Goal: Information Seeking & Learning: Learn about a topic

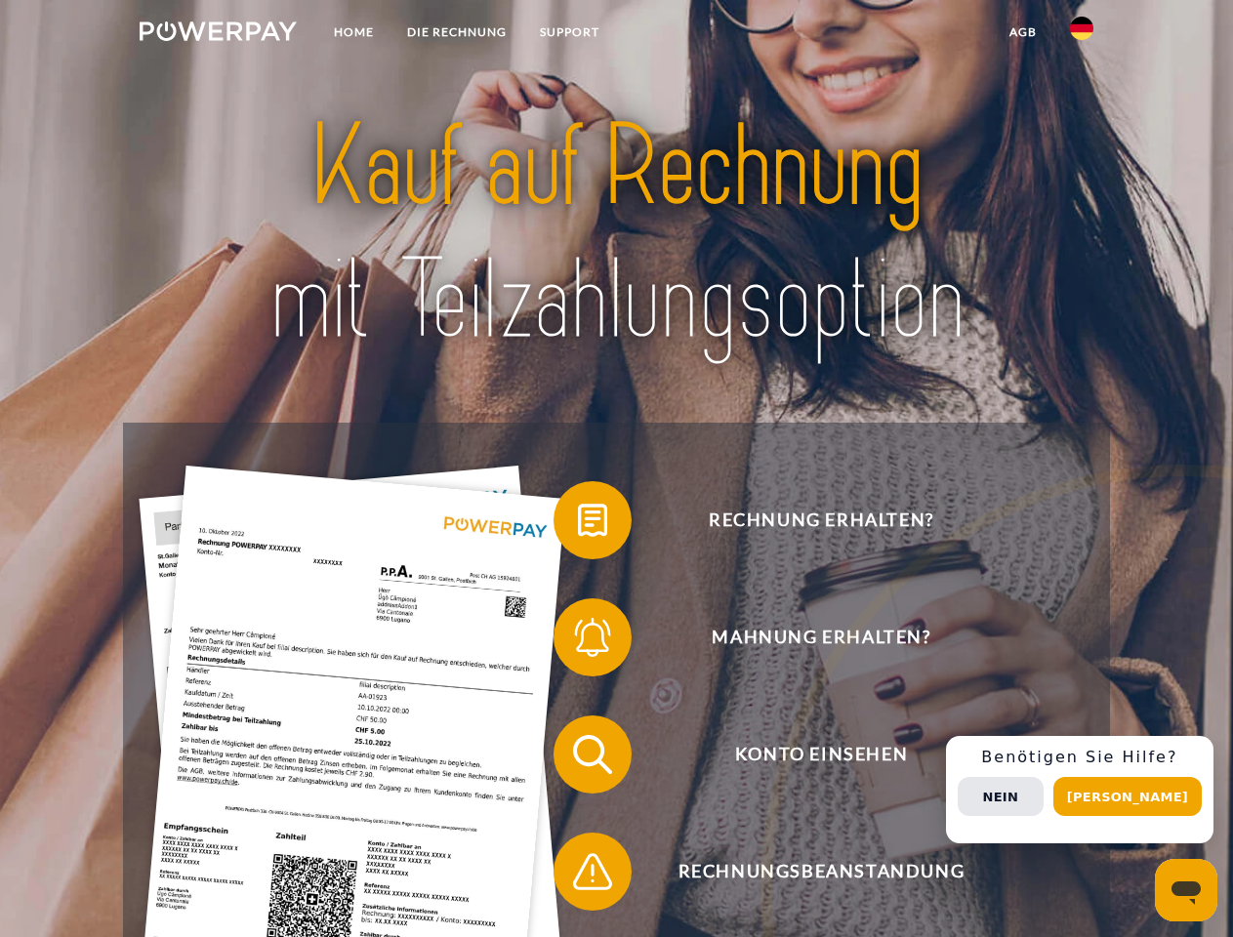
click at [218, 34] on img at bounding box center [218, 31] width 157 height 20
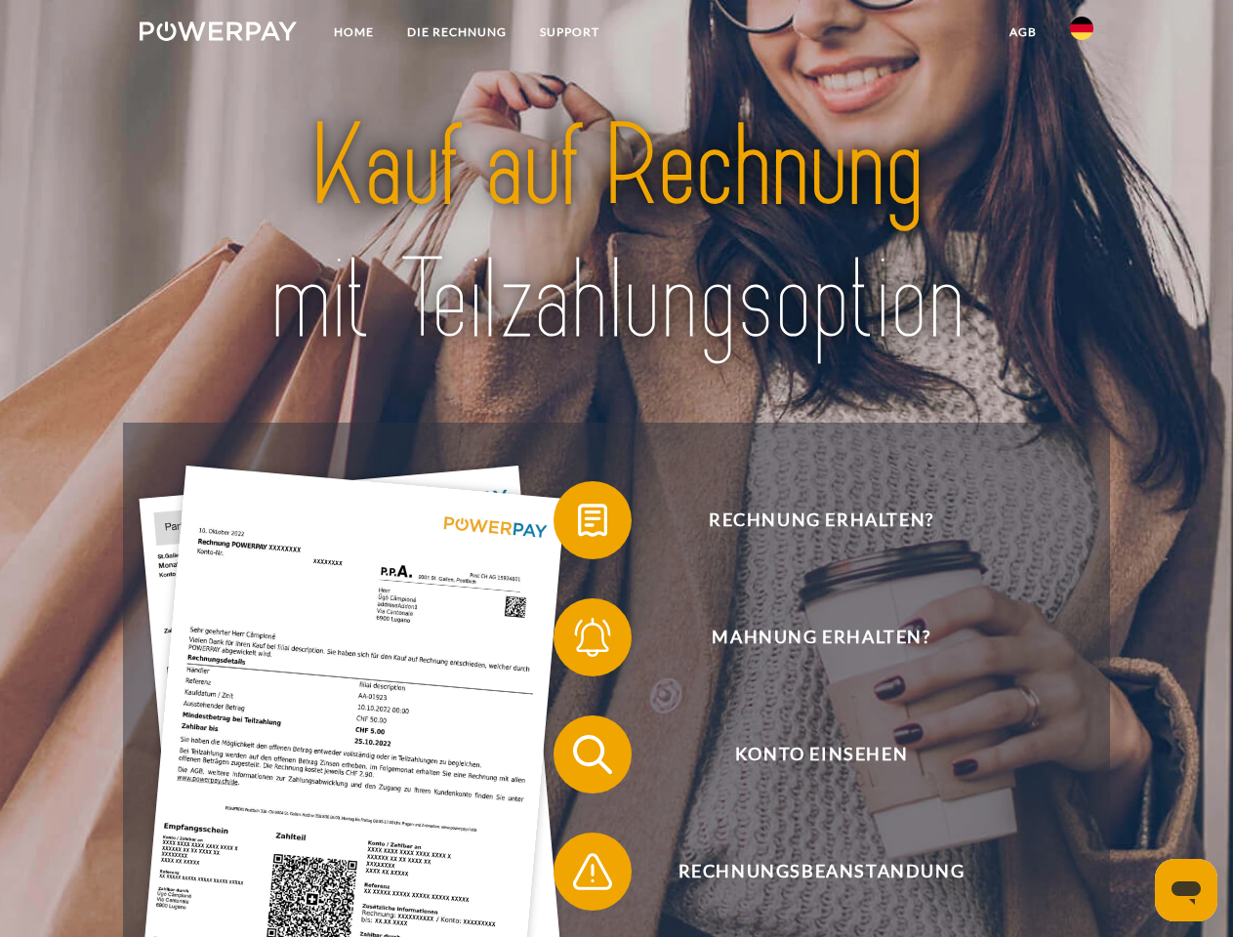
click at [1081, 34] on img at bounding box center [1081, 28] width 23 height 23
click at [1022, 32] on link "agb" at bounding box center [1022, 32] width 61 height 35
click at [578, 524] on span at bounding box center [563, 520] width 98 height 98
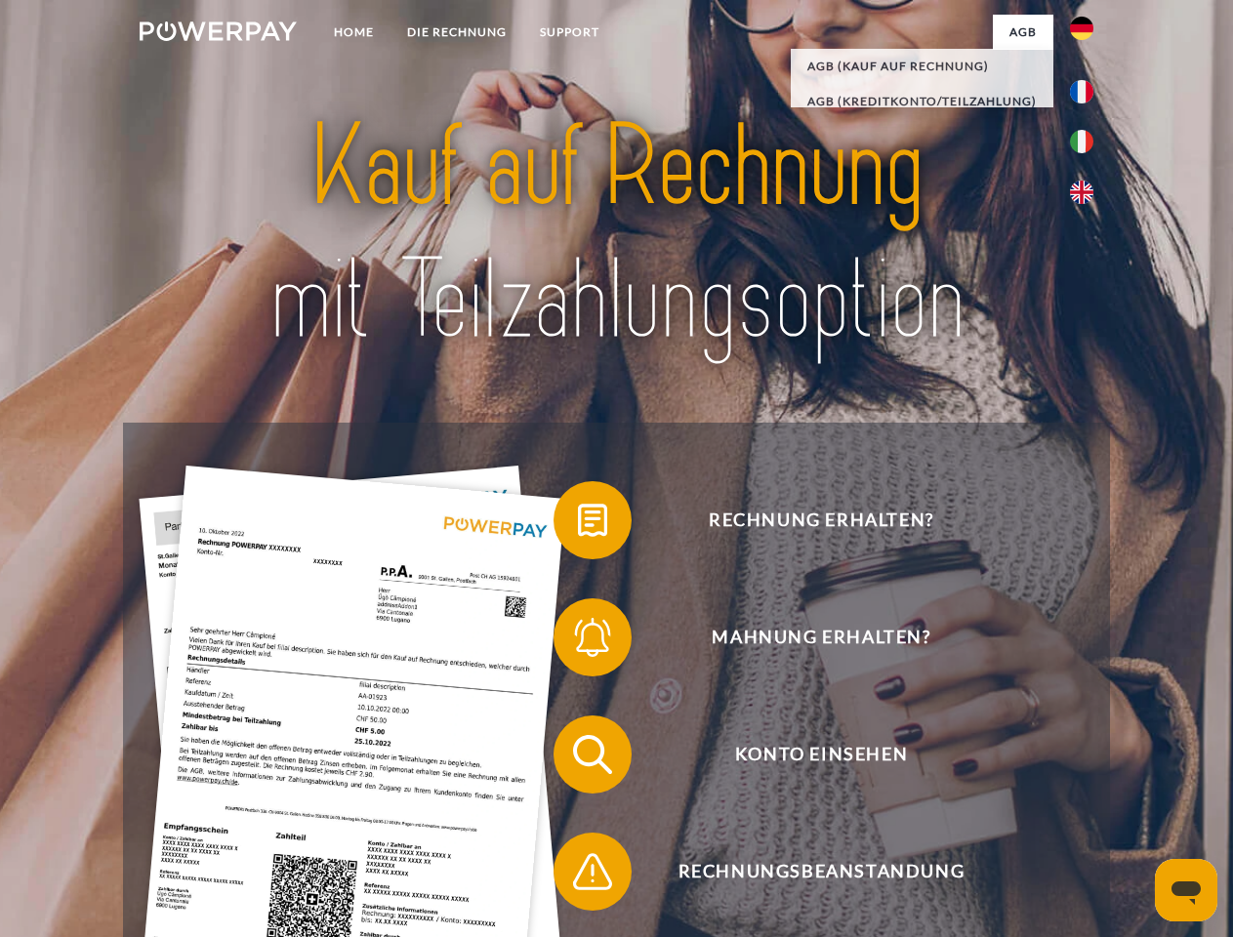
click at [578, 641] on span at bounding box center [563, 637] width 98 height 98
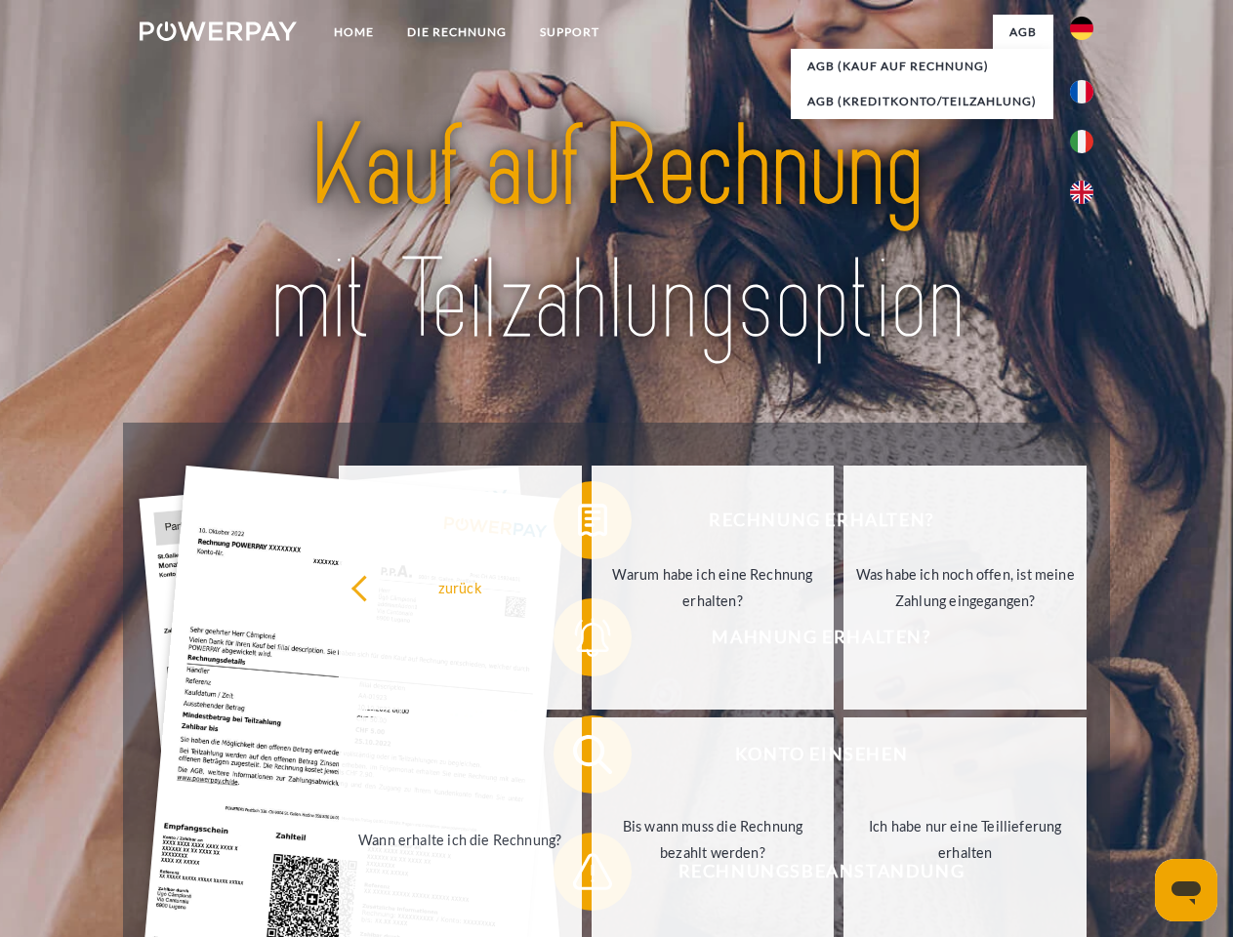
click at [591, 758] on link "Bis wann muss die Rechnung bezahlt werden?" at bounding box center [712, 839] width 243 height 244
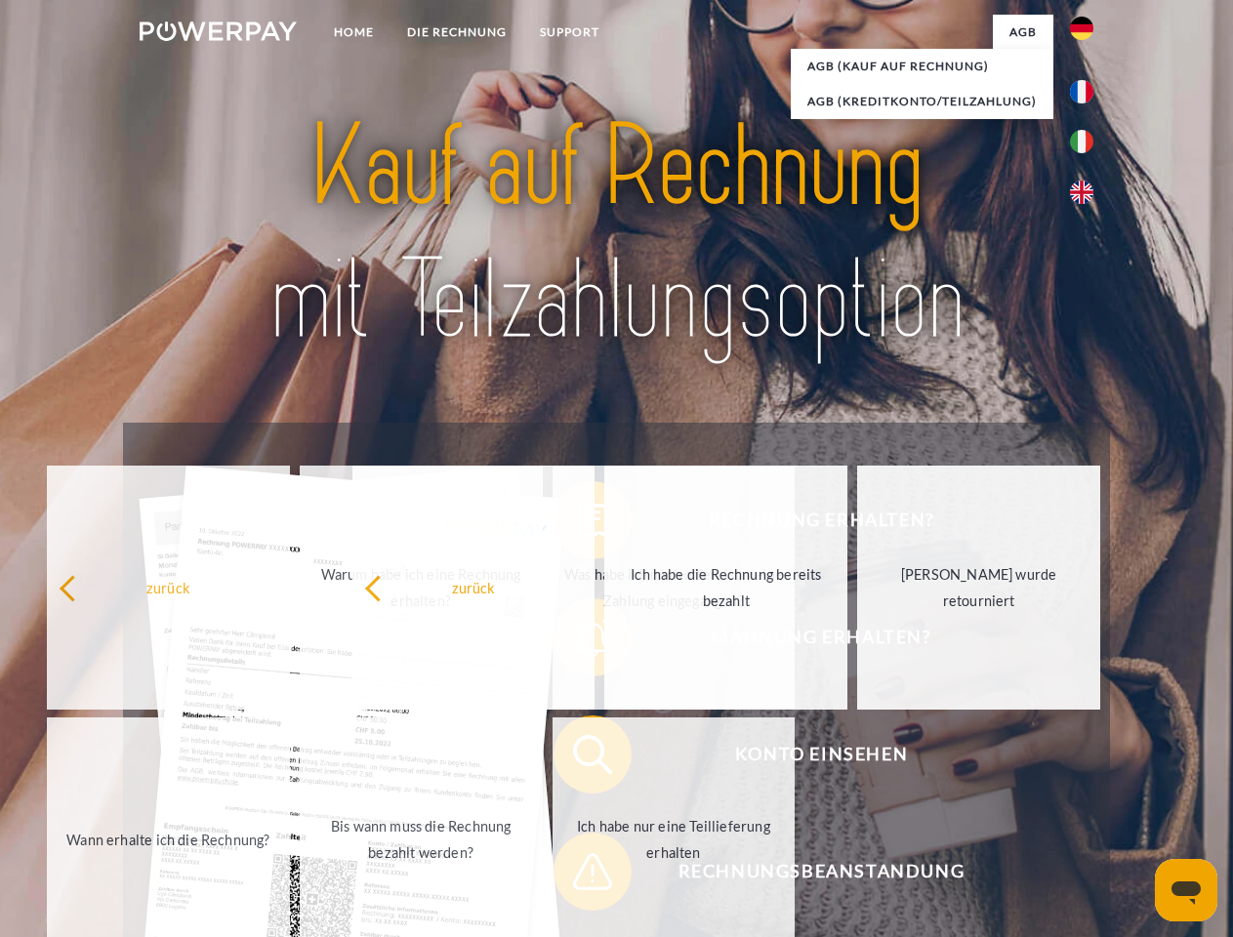
click at [578, 875] on span at bounding box center [563, 872] width 98 height 98
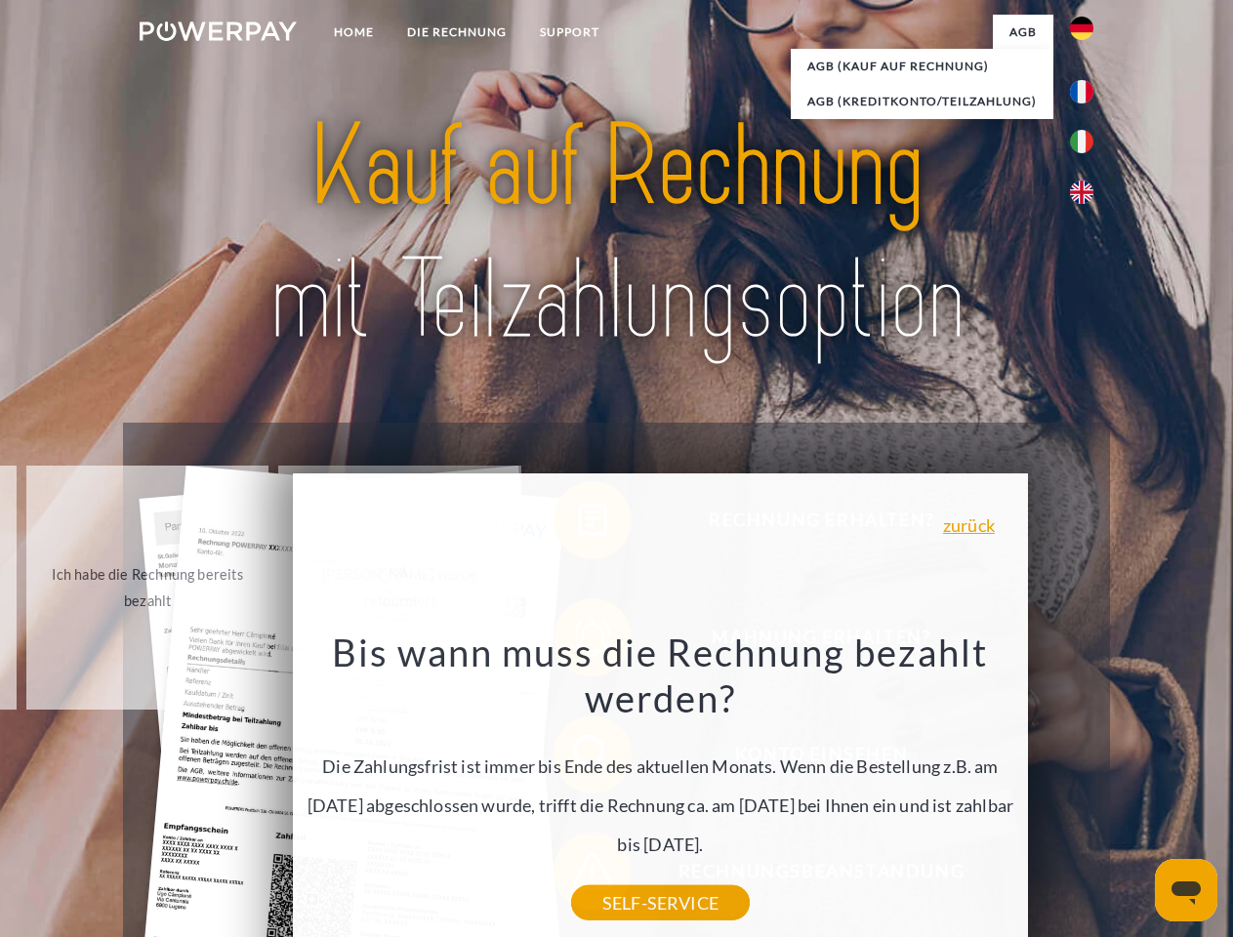
click at [1086, 789] on div "Rechnung erhalten? Mahnung erhalten? Konto einsehen" at bounding box center [616, 813] width 986 height 781
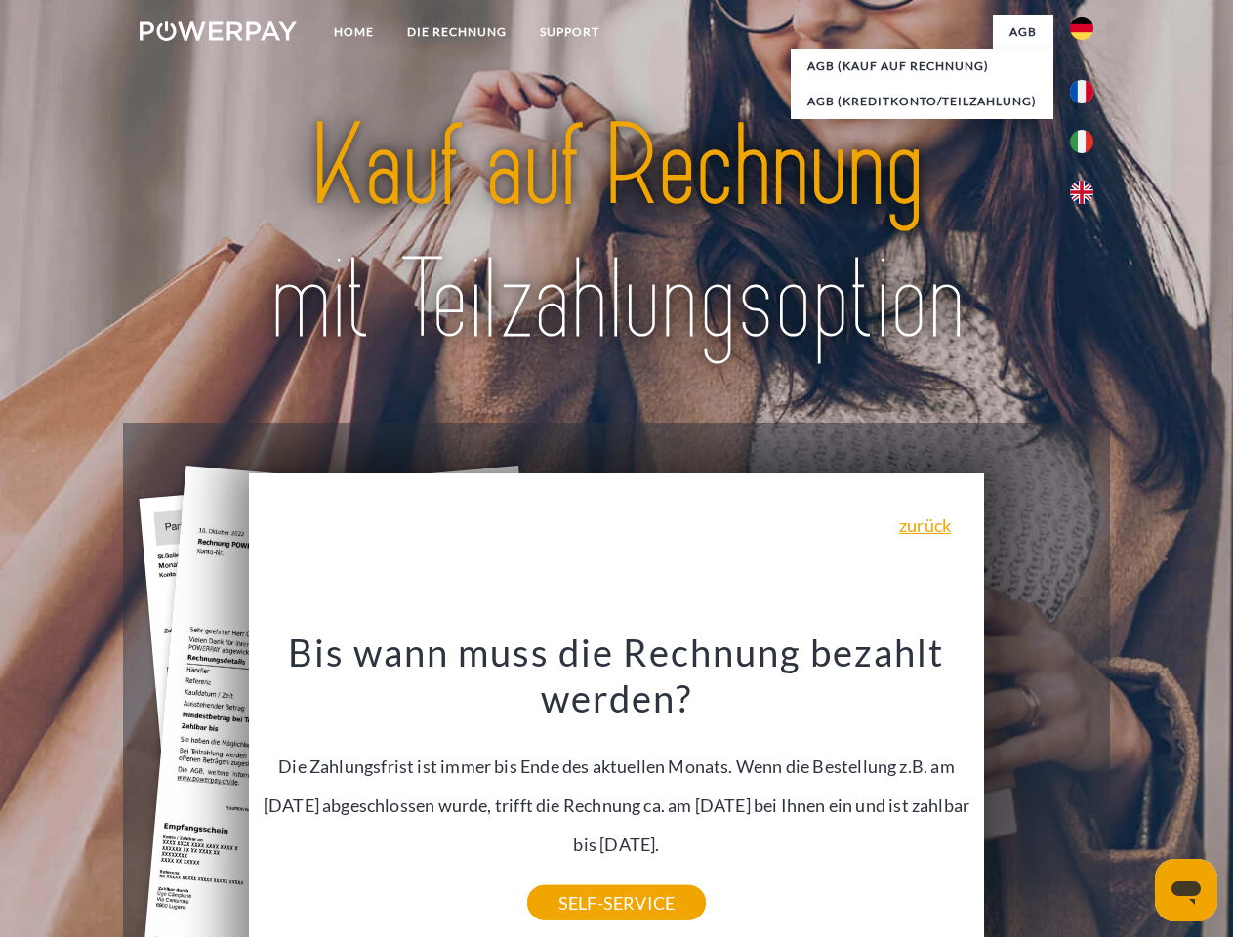
click at [1038, 793] on span "Konto einsehen" at bounding box center [821, 754] width 478 height 78
click at [1134, 796] on header "Home DIE RECHNUNG SUPPORT" at bounding box center [616, 674] width 1233 height 1348
